Goal: Task Accomplishment & Management: Manage account settings

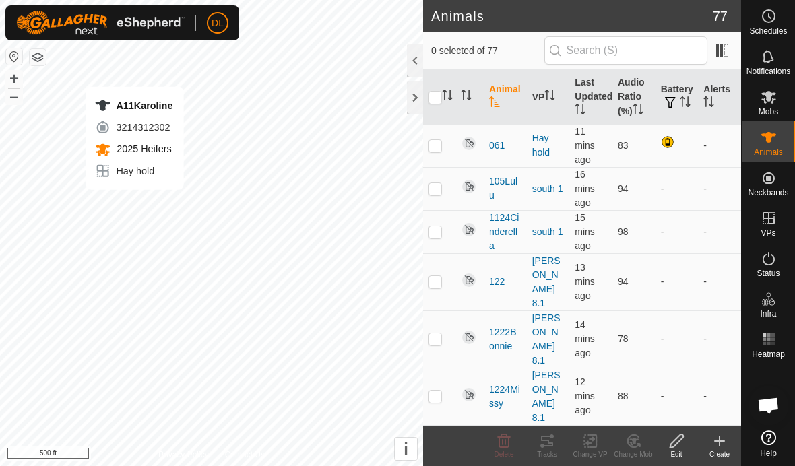
checkbox input "true"
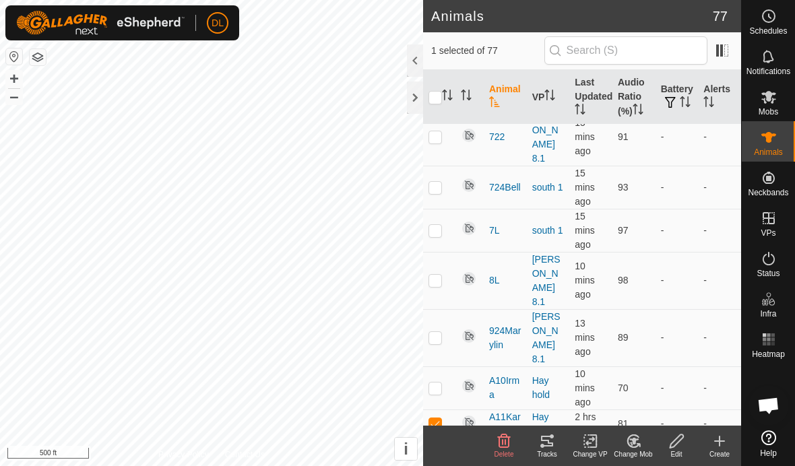
scroll to position [2941, 0]
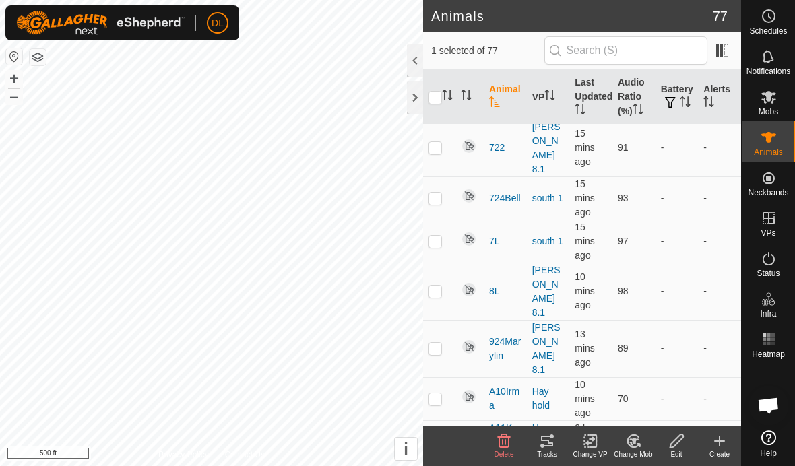
checkbox input "false"
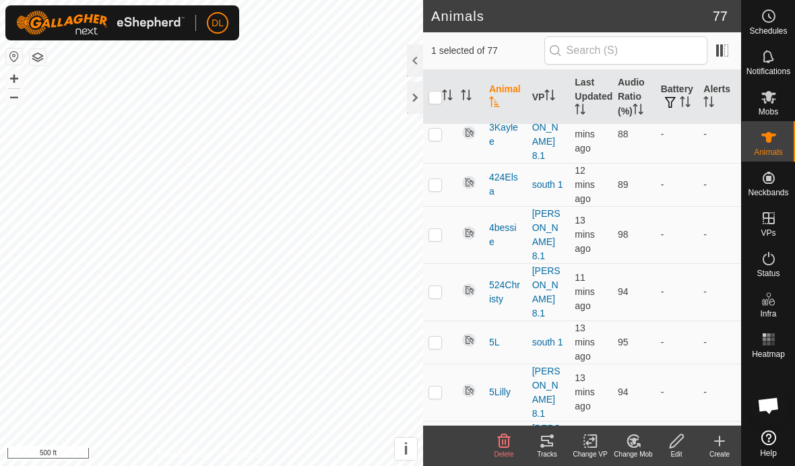
scroll to position [2512, 0]
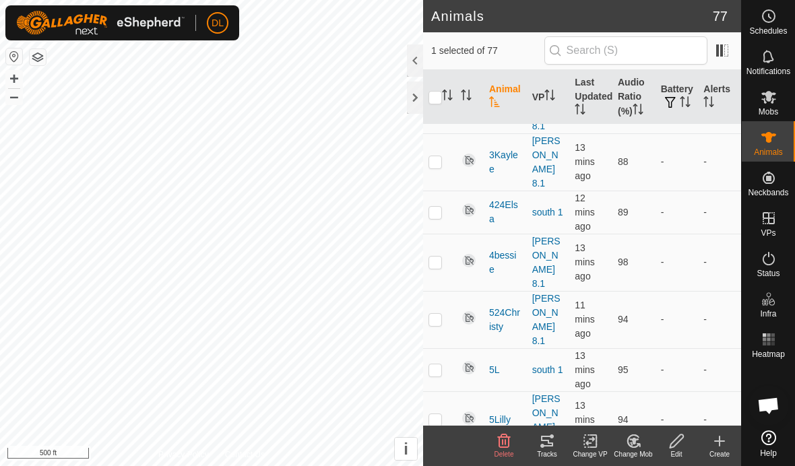
checkbox input "false"
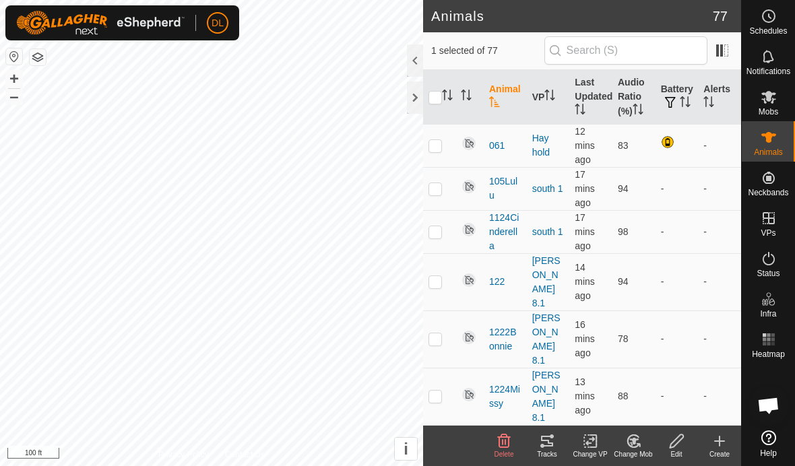
click at [553, 442] on icon at bounding box center [547, 441] width 16 height 16
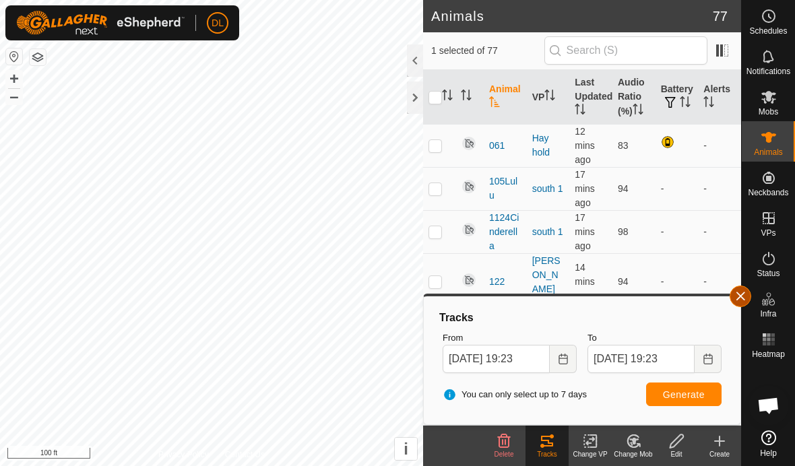
click at [743, 298] on button "button" at bounding box center [740, 297] width 22 height 22
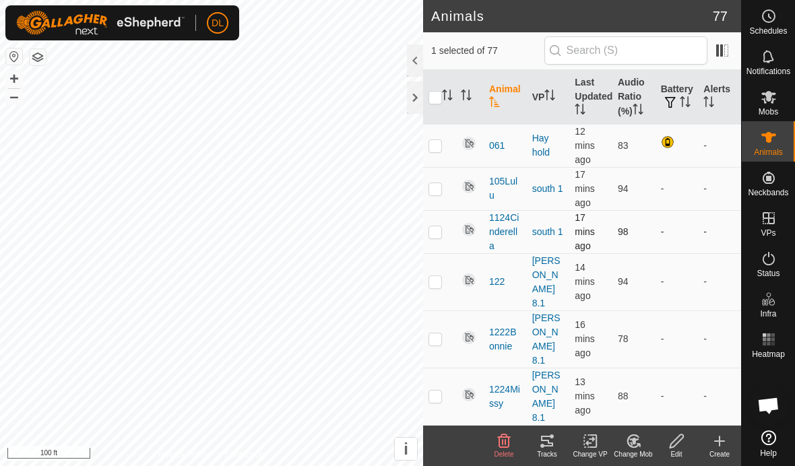
checkbox input "false"
